Goal: Find specific page/section: Find specific page/section

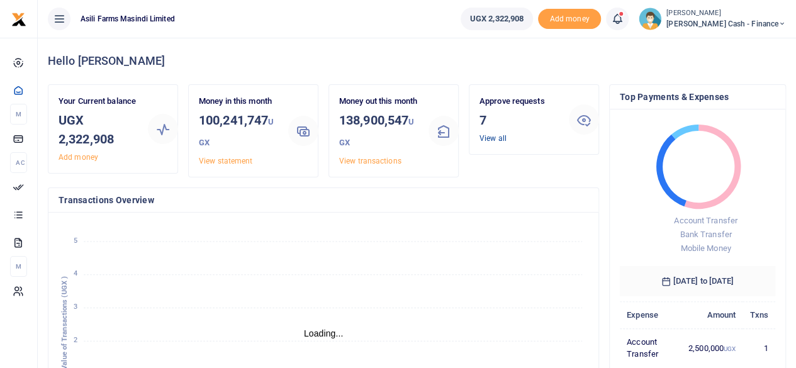
click at [492, 136] on link "View all" at bounding box center [492, 138] width 27 height 9
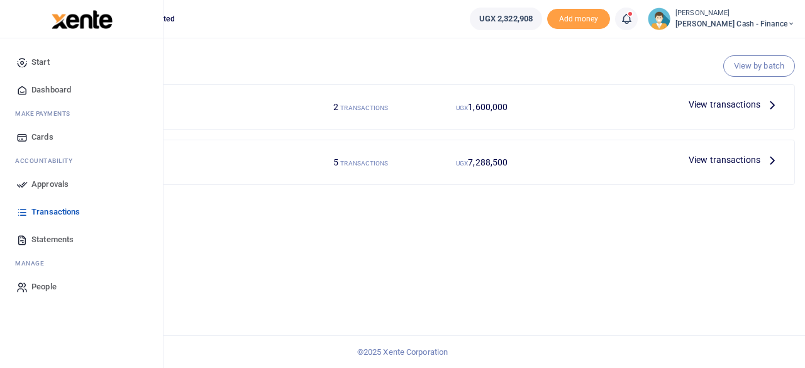
click at [38, 210] on span "Transactions" at bounding box center [55, 212] width 48 height 13
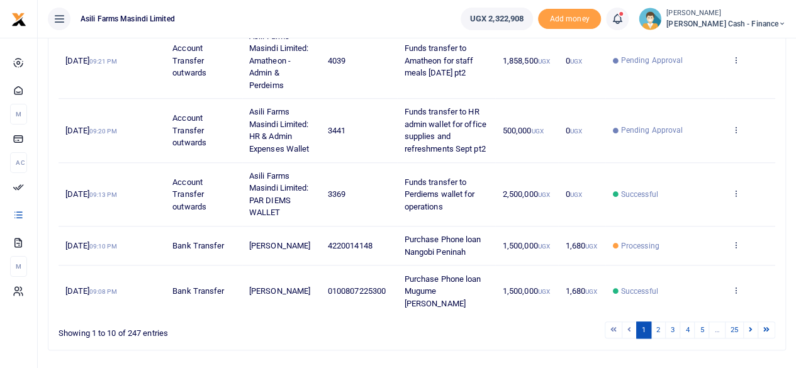
scroll to position [513, 0]
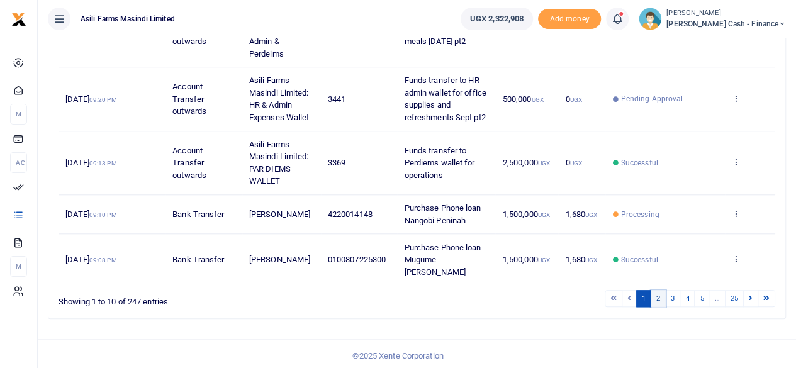
click at [663, 297] on link "2" at bounding box center [658, 298] width 15 height 17
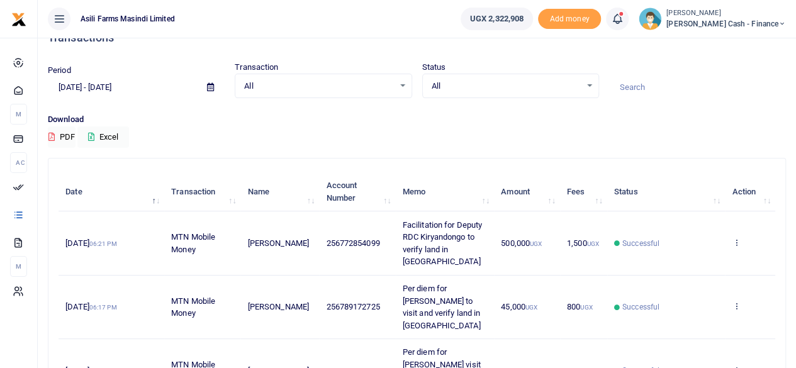
scroll to position [0, 0]
